Goal: Find specific page/section: Find specific page/section

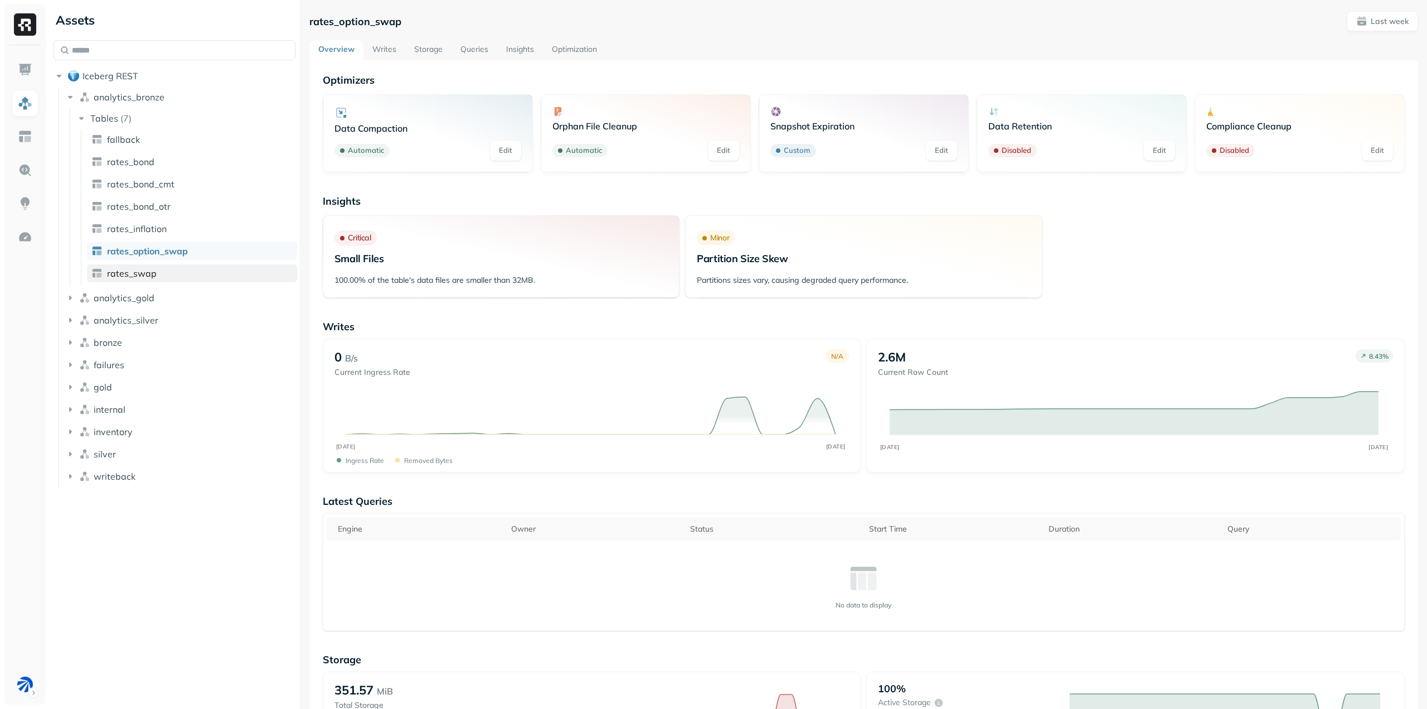
click at [176, 279] on link "rates_swap" at bounding box center [192, 273] width 210 height 18
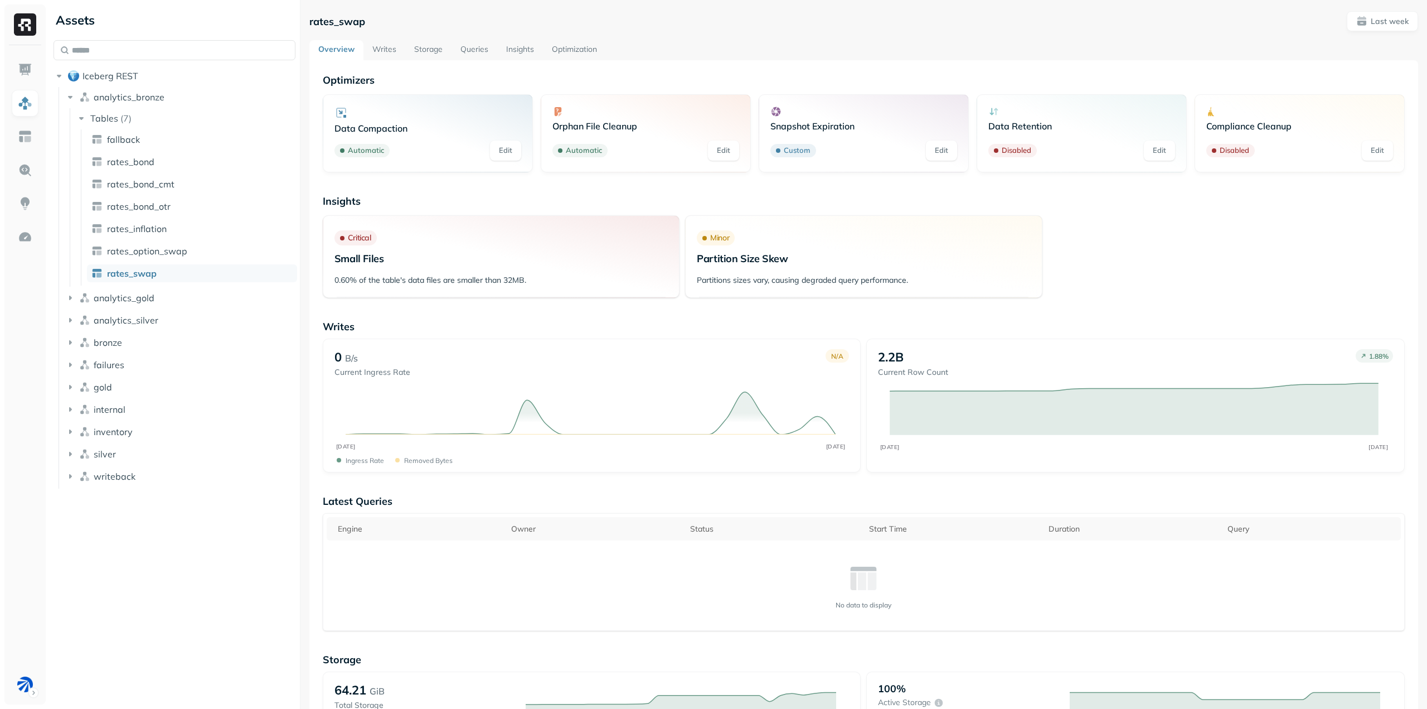
click at [19, 29] on img at bounding box center [25, 24] width 22 height 22
click at [23, 56] on link at bounding box center [25, 69] width 27 height 27
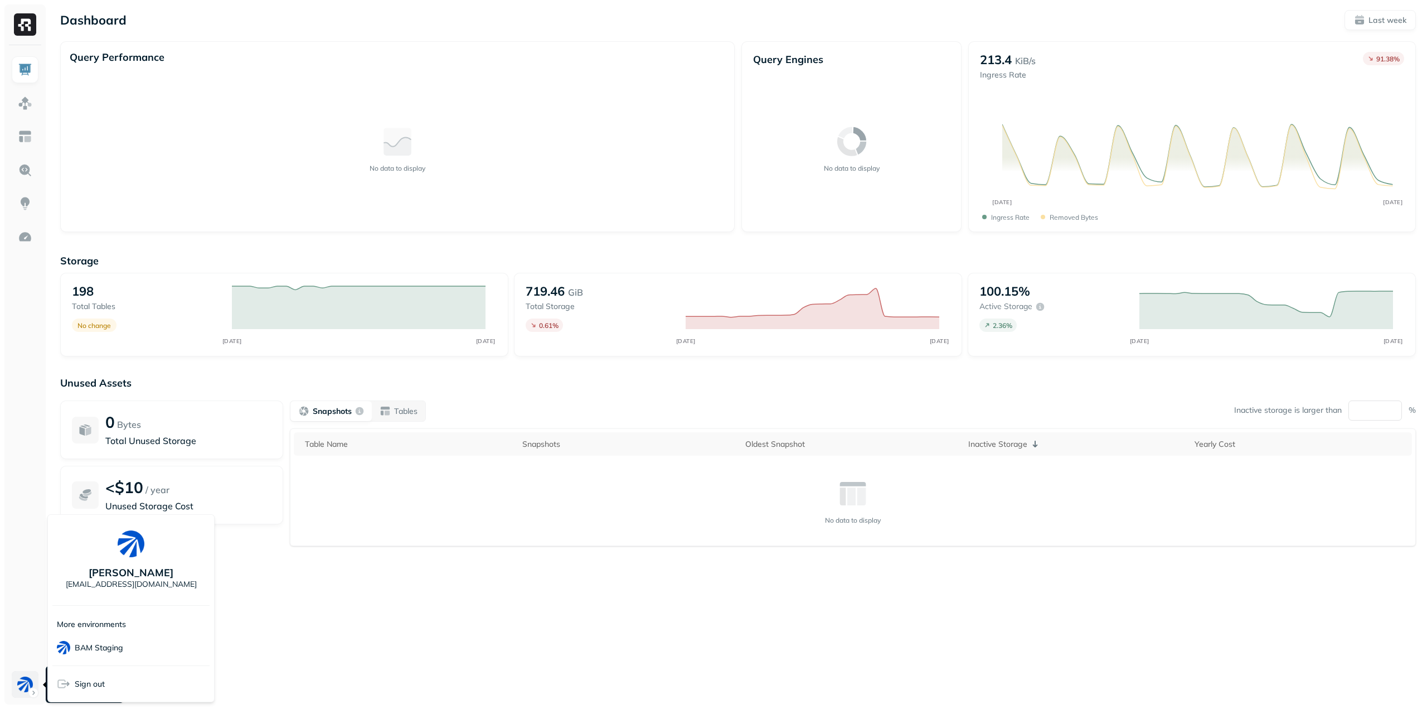
click at [30, 689] on html "Dashboard Last week Query Performance No data to display Query Engines No data …" at bounding box center [713, 354] width 1427 height 709
click at [91, 642] on p "BAM Staging" at bounding box center [99, 647] width 48 height 11
